Goal: Entertainment & Leisure: Consume media (video, audio)

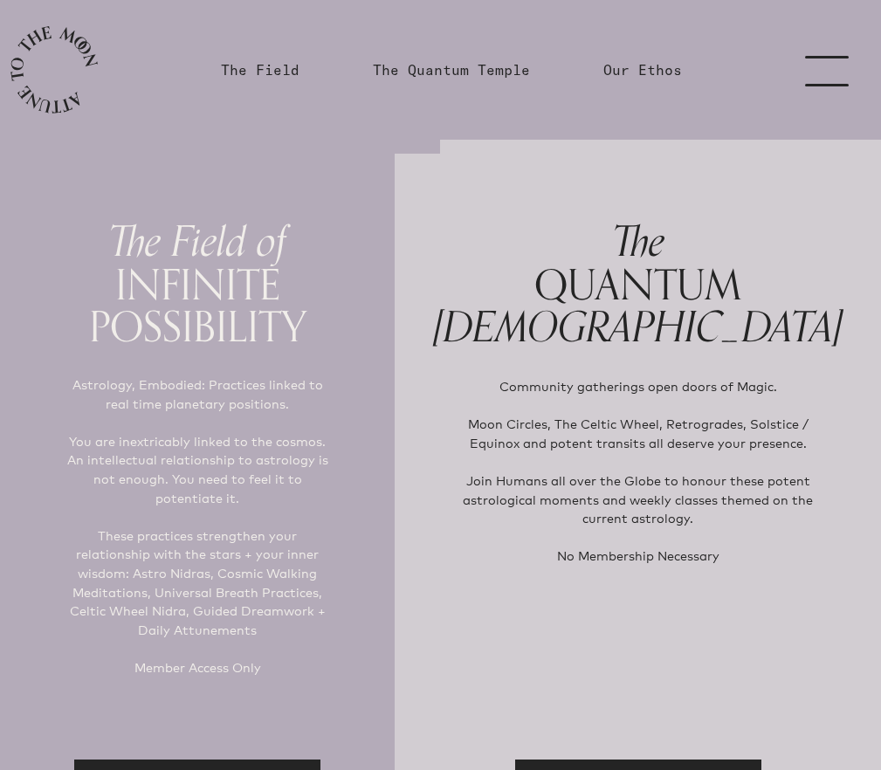
click at [835, 86] on link "menu" at bounding box center [836, 70] width 87 height 140
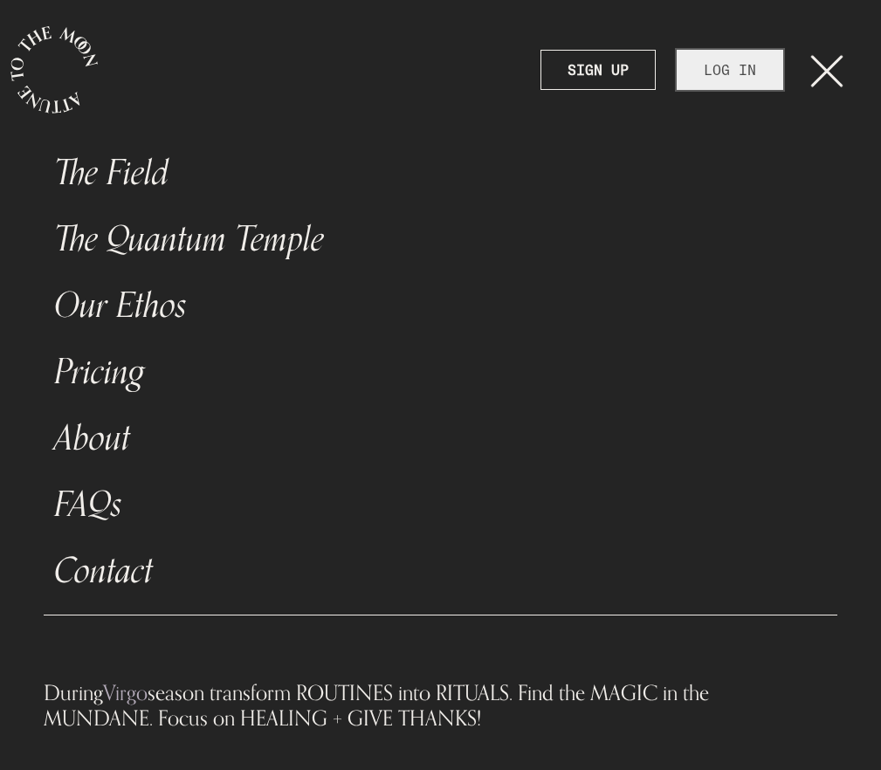
click at [742, 75] on link "LOG IN" at bounding box center [730, 70] width 106 height 40
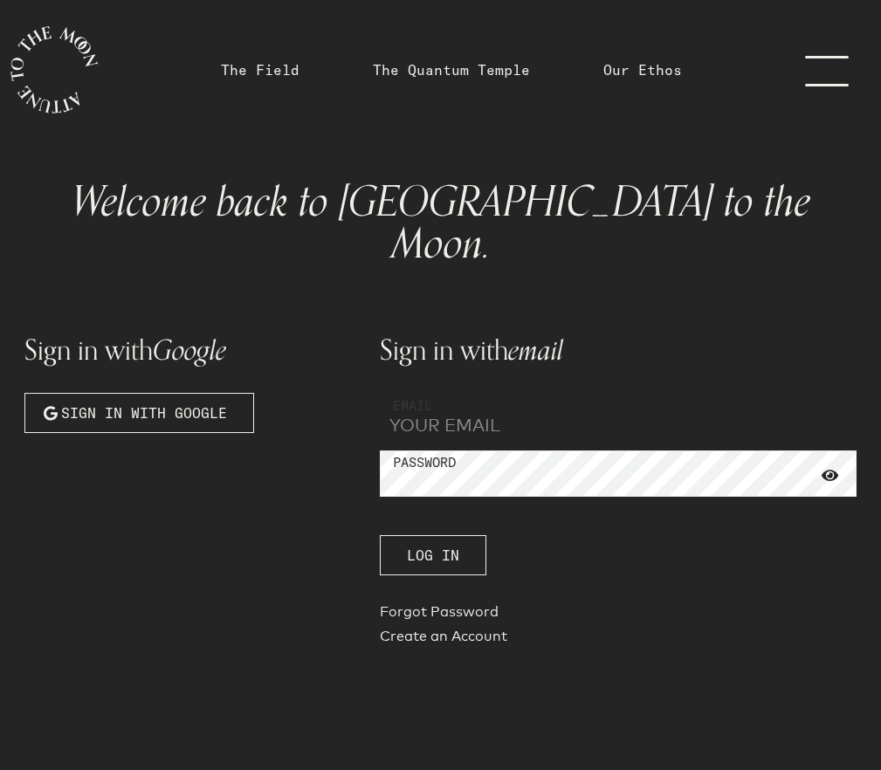
type input "[EMAIL_ADDRESS][DOMAIN_NAME]"
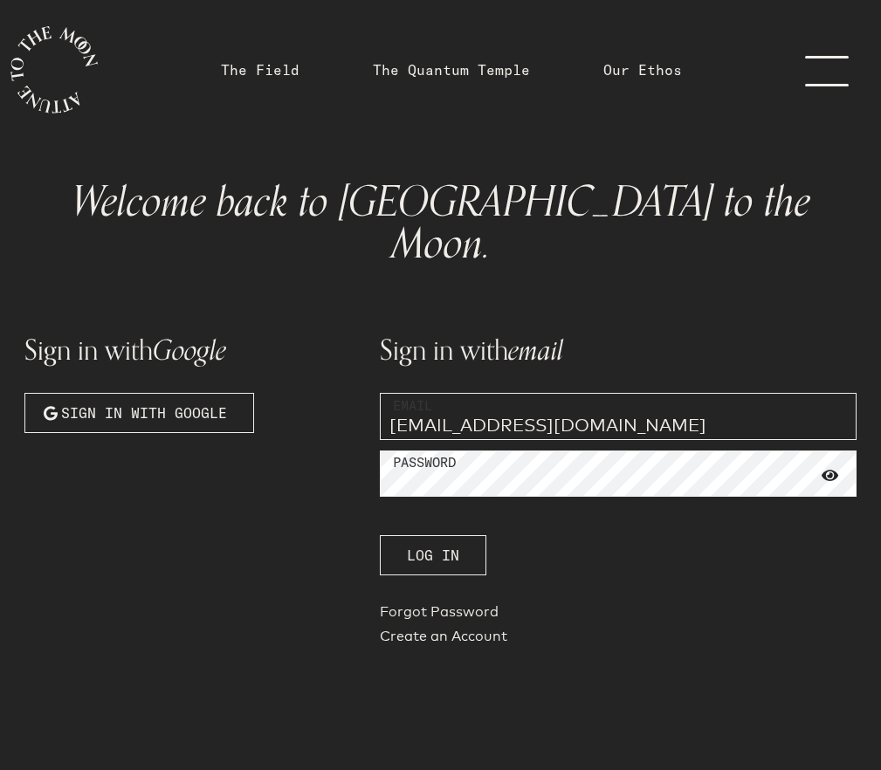
click at [827, 468] on span at bounding box center [829, 476] width 17 height 16
click at [430, 545] on span "Log In" at bounding box center [433, 555] width 52 height 21
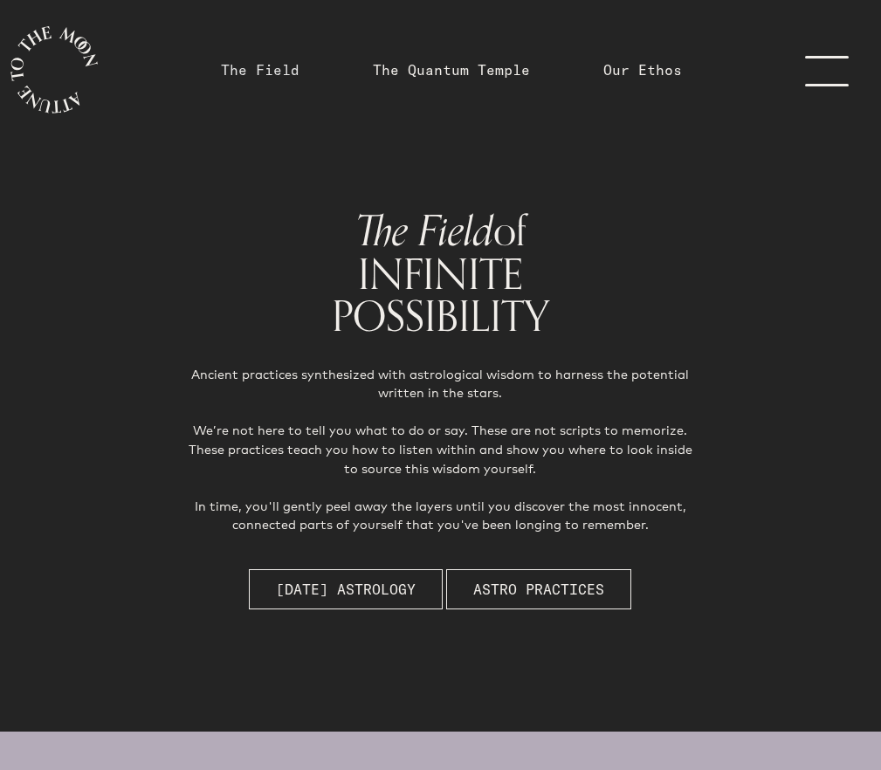
click at [269, 74] on link "The Field" at bounding box center [260, 69] width 79 height 21
click at [457, 66] on link "The Quantum Temple" at bounding box center [451, 69] width 157 height 21
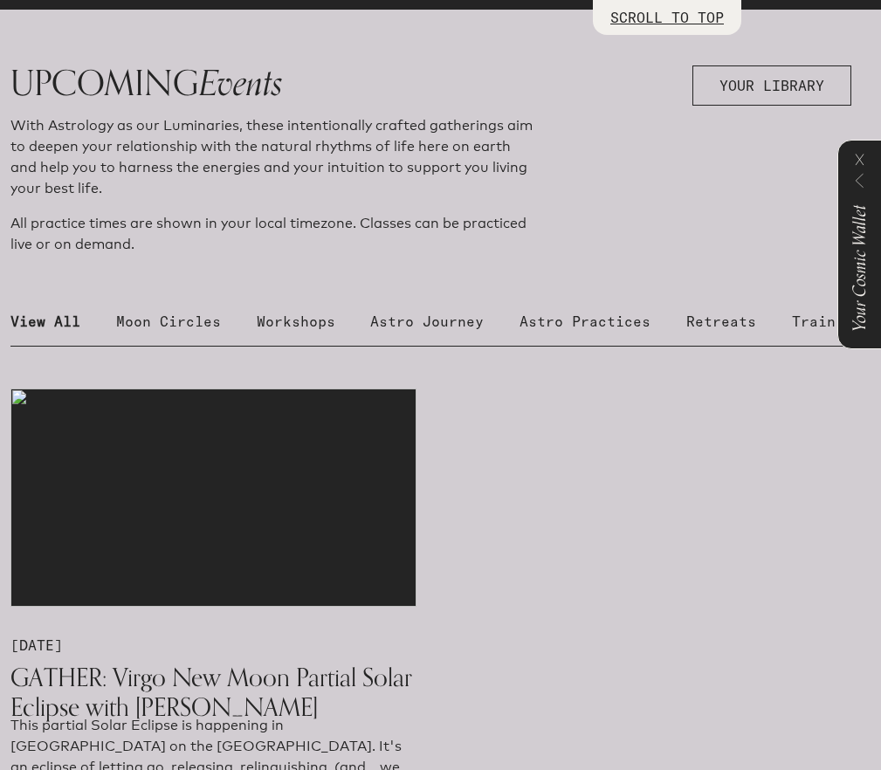
scroll to position [883, 0]
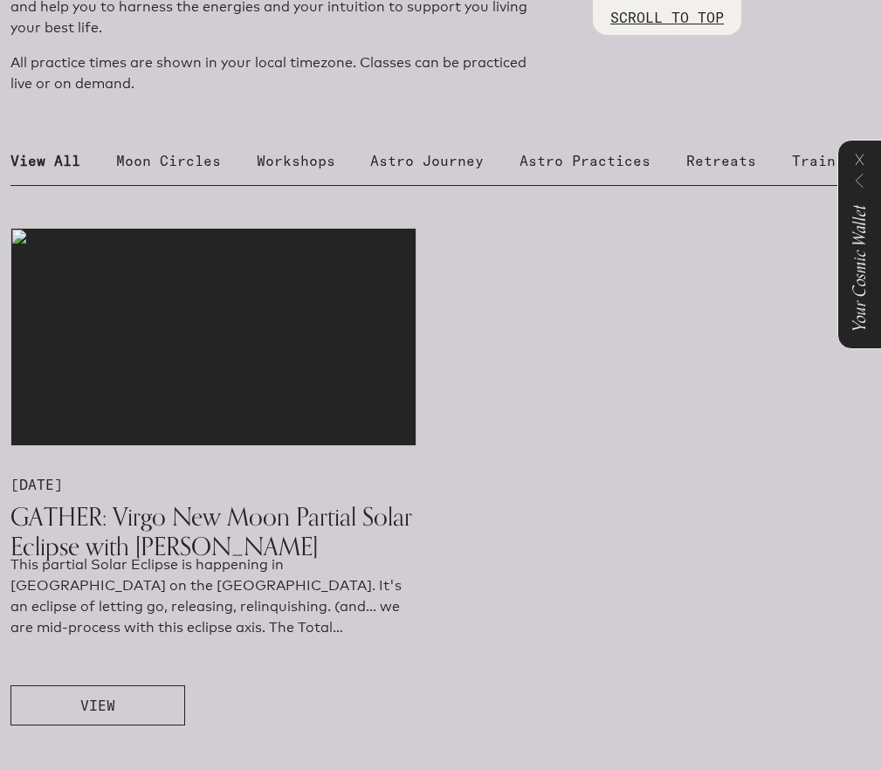
click at [219, 347] on img at bounding box center [213, 337] width 406 height 218
click at [125, 709] on button "VIEW" at bounding box center [97, 705] width 175 height 40
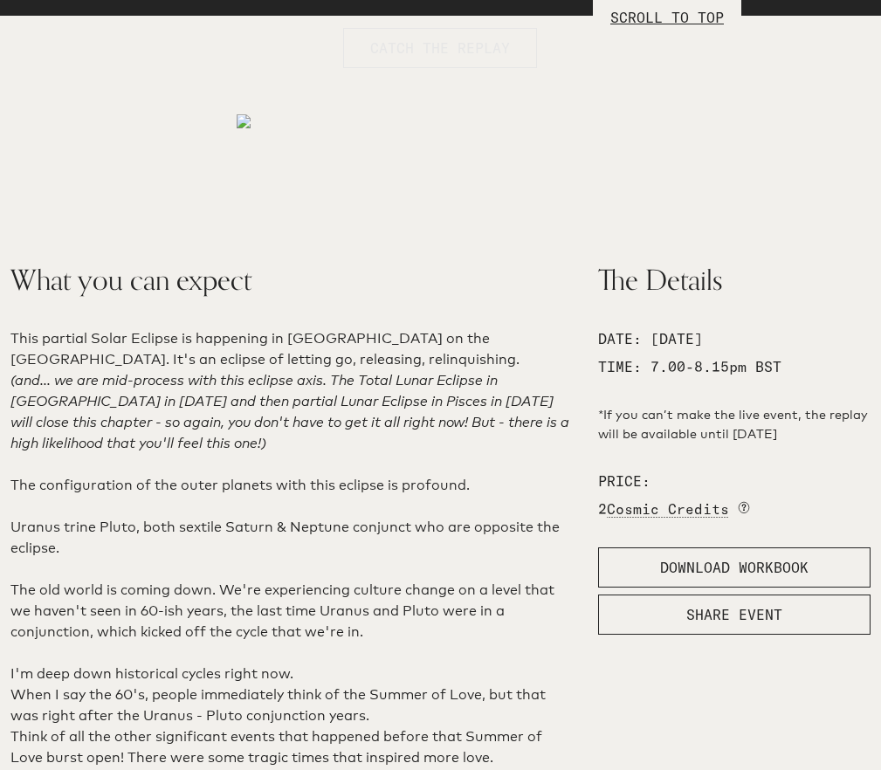
click at [403, 42] on span "CATCH THE REPLAY" at bounding box center [440, 48] width 140 height 21
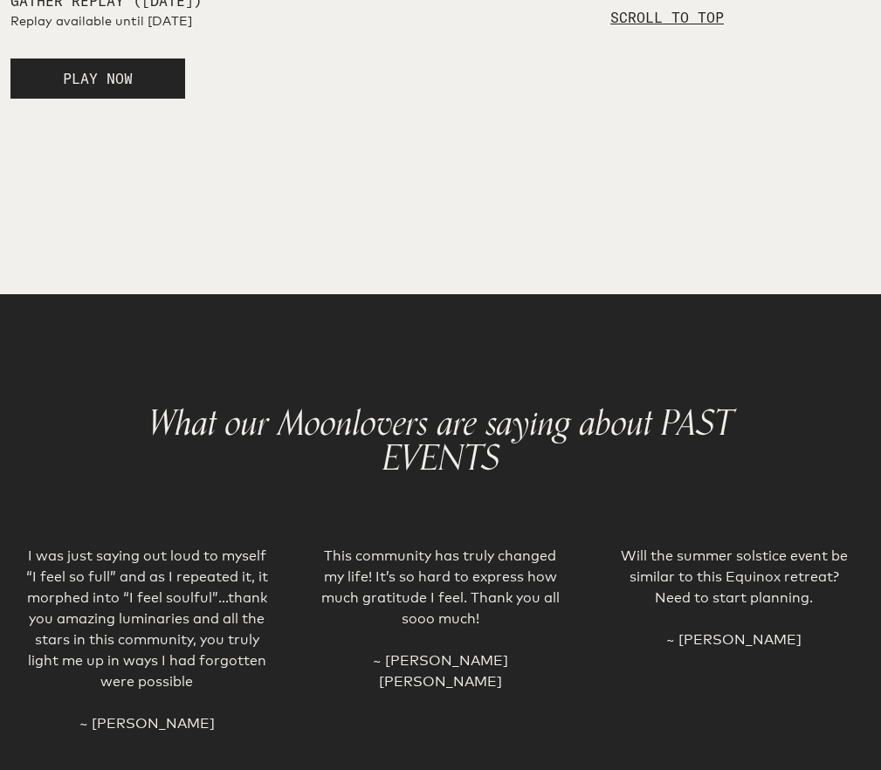
scroll to position [3156, 0]
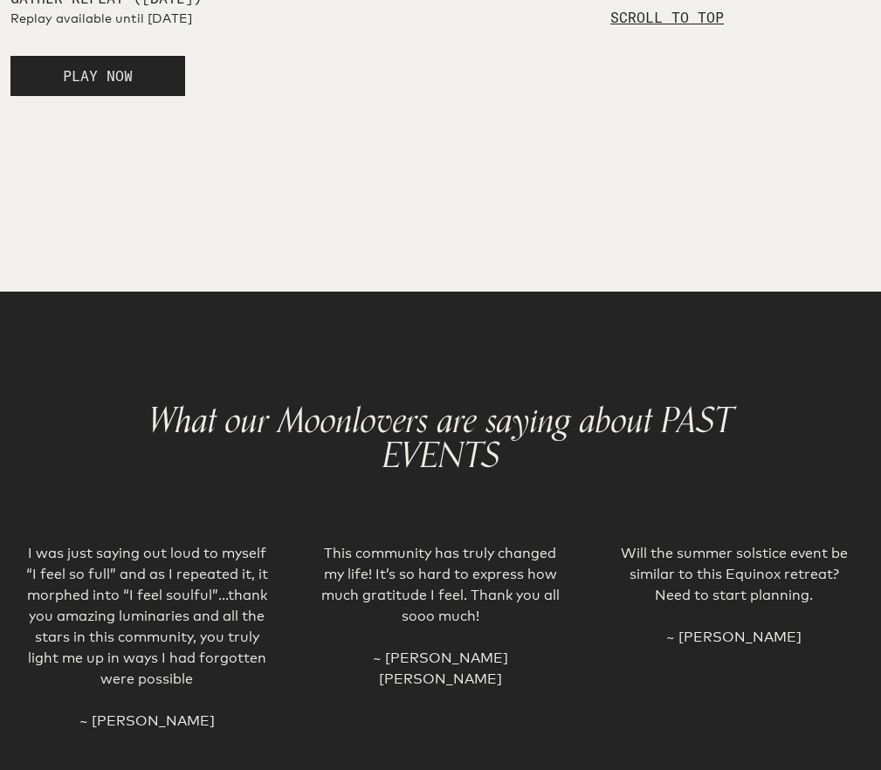
click at [95, 85] on span "PLAY NOW" at bounding box center [98, 75] width 70 height 17
